Goal: Find specific page/section: Find specific page/section

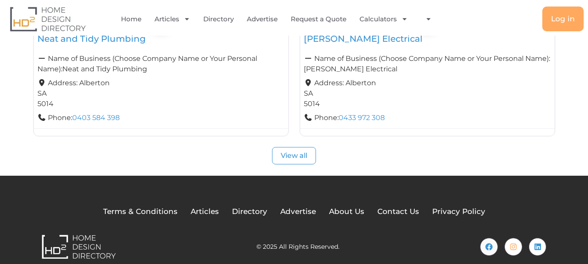
scroll to position [436, 0]
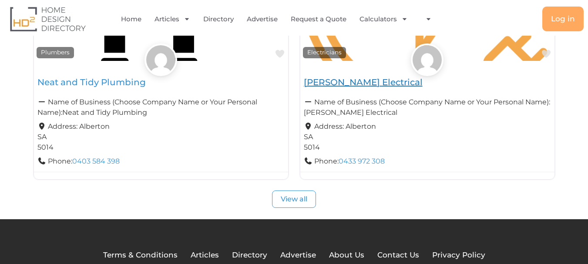
click at [370, 83] on link "Evans Electrical" at bounding box center [363, 82] width 119 height 10
click at [346, 80] on link "Evans Electrical" at bounding box center [363, 82] width 119 height 10
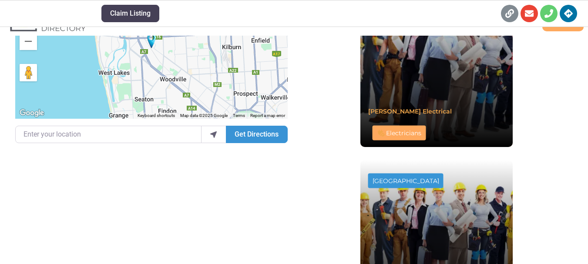
scroll to position [436, 0]
